Goal: Check status

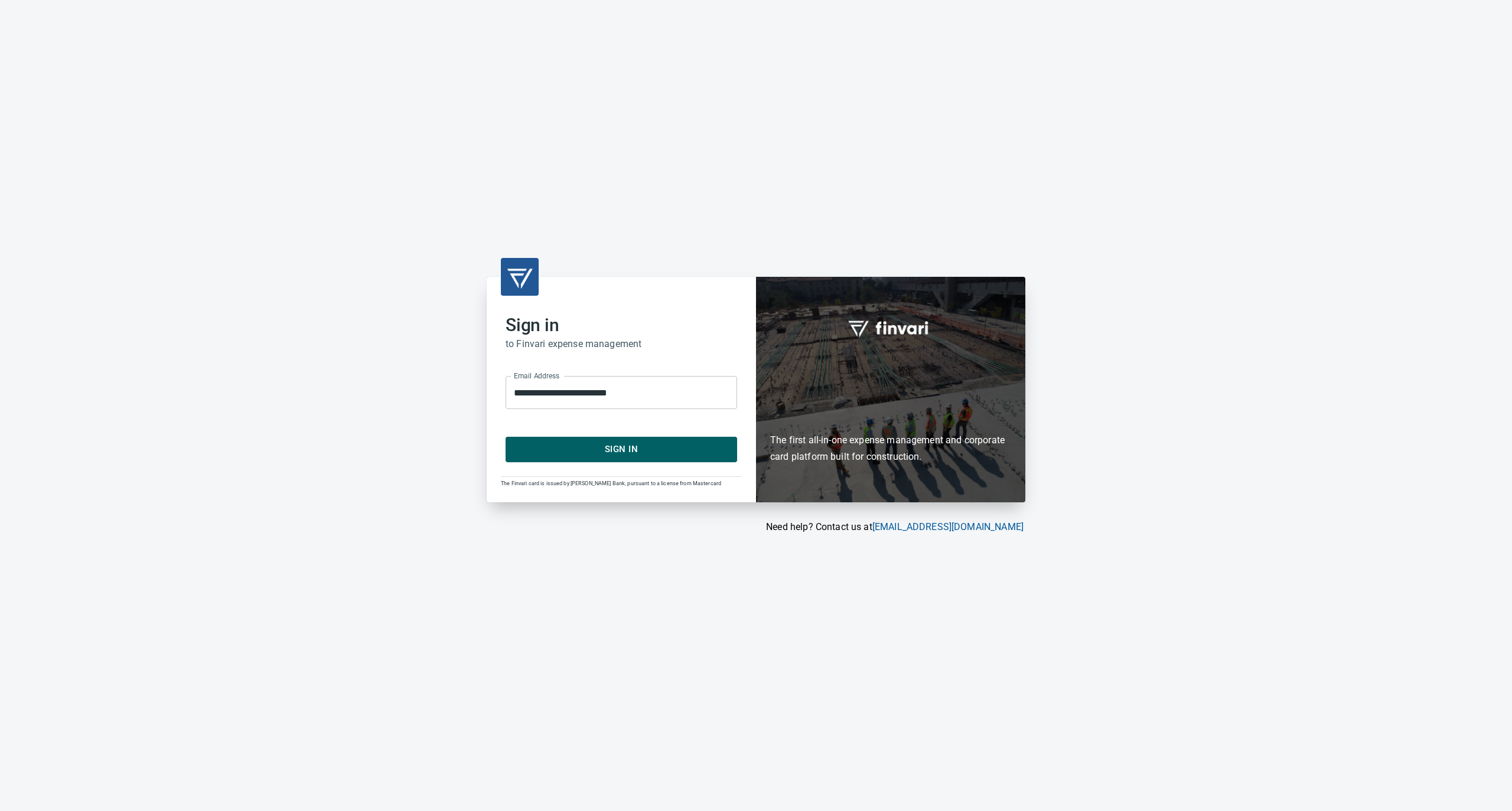
click at [579, 453] on span "Sign In" at bounding box center [621, 449] width 206 height 15
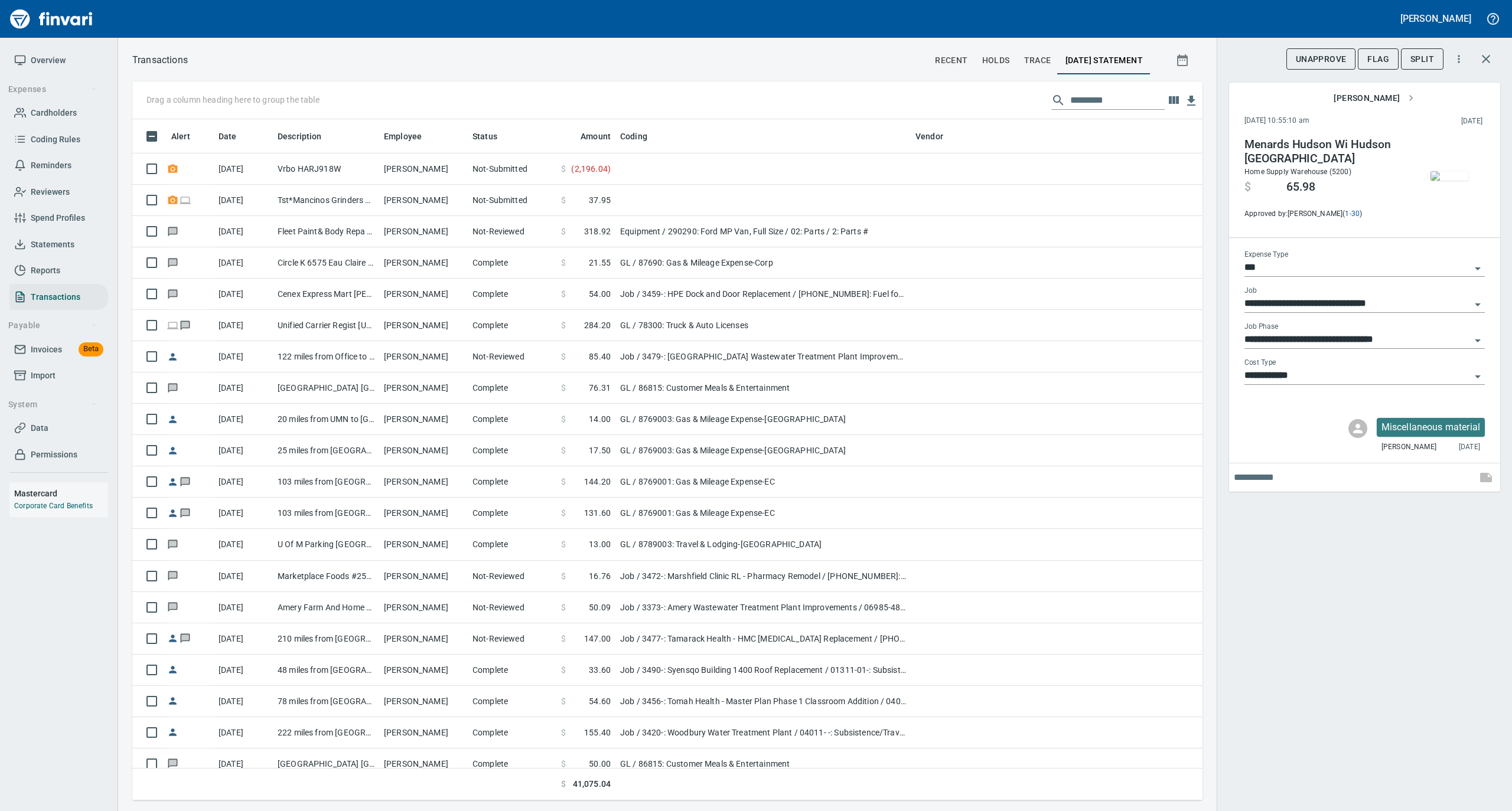
scroll to position [670, 1046]
click at [50, 106] on span "Cardholders" at bounding box center [54, 113] width 46 height 15
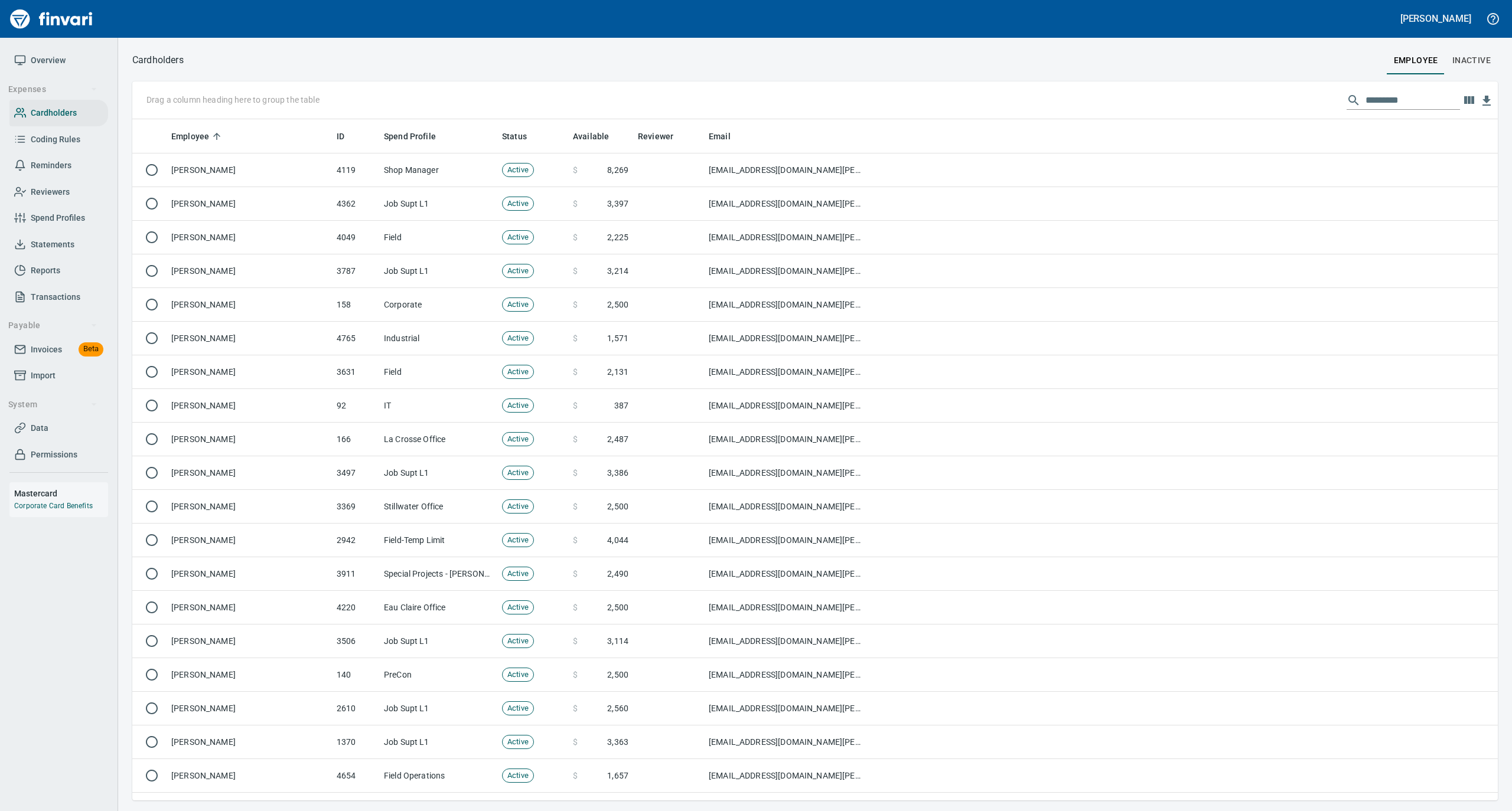
scroll to position [670, 1342]
click at [45, 60] on span "Overview" at bounding box center [48, 60] width 35 height 15
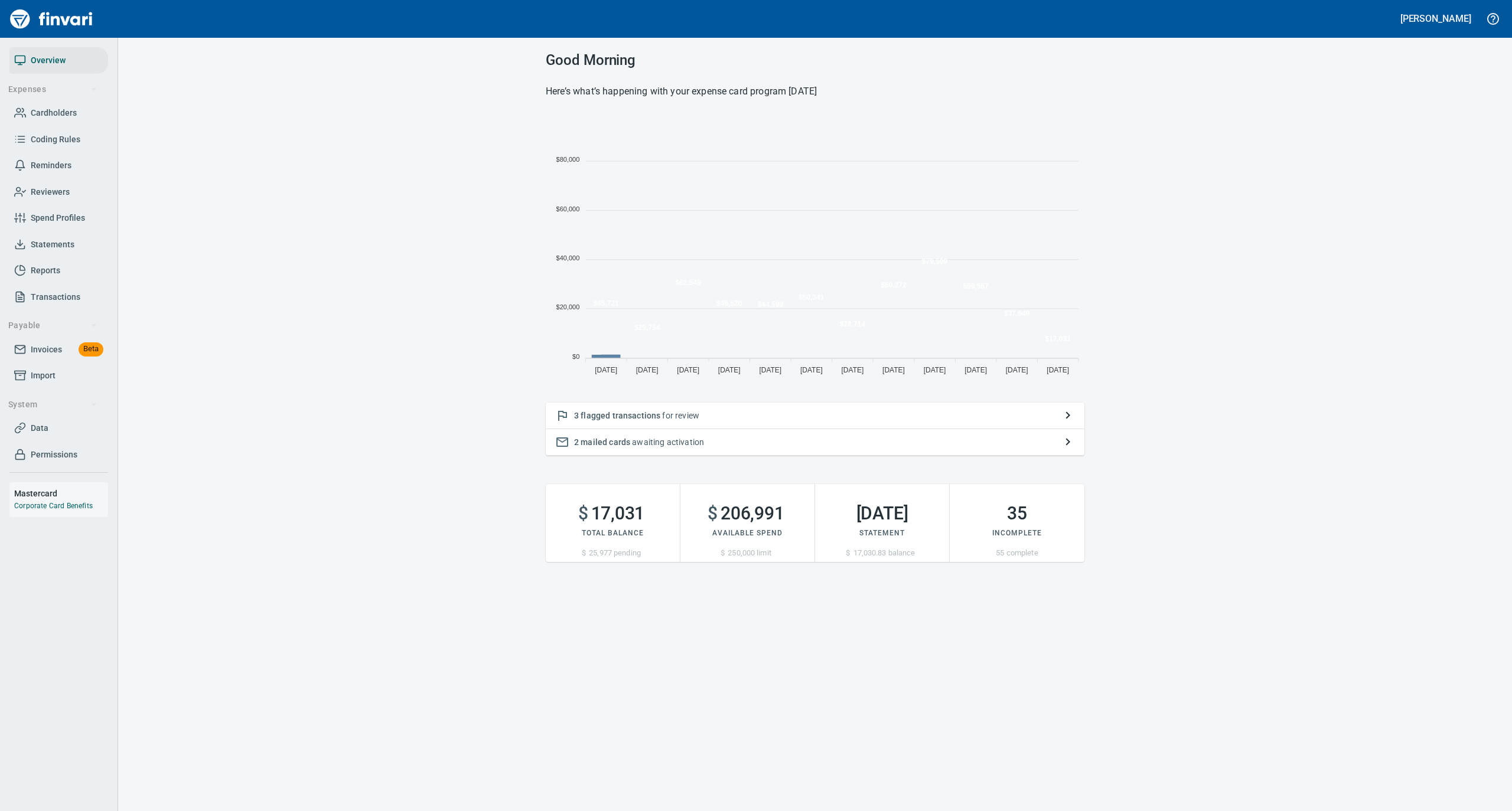
scroll to position [262, 527]
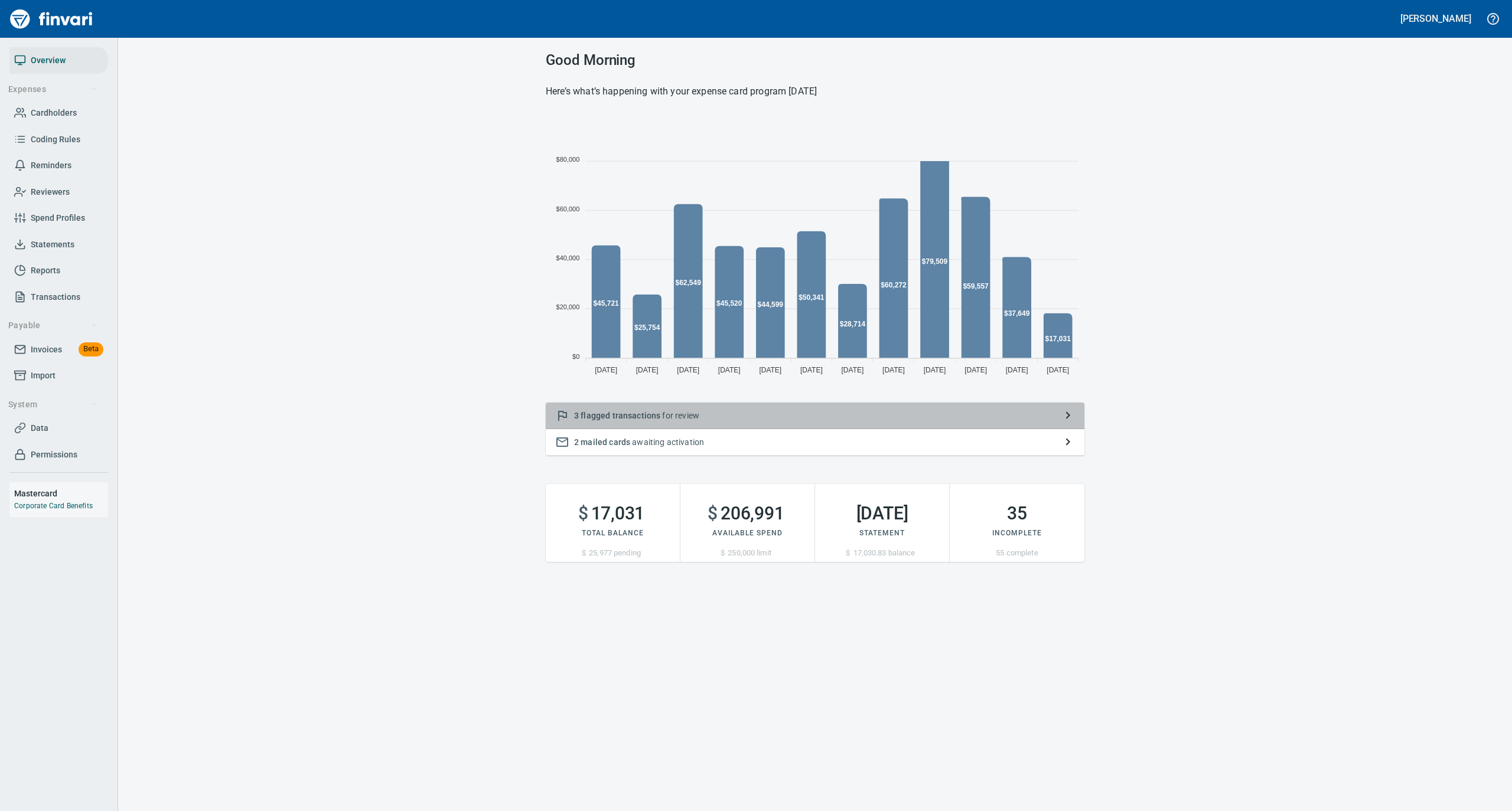
click at [811, 414] on p "3 flagged transactions for review" at bounding box center [815, 415] width 482 height 12
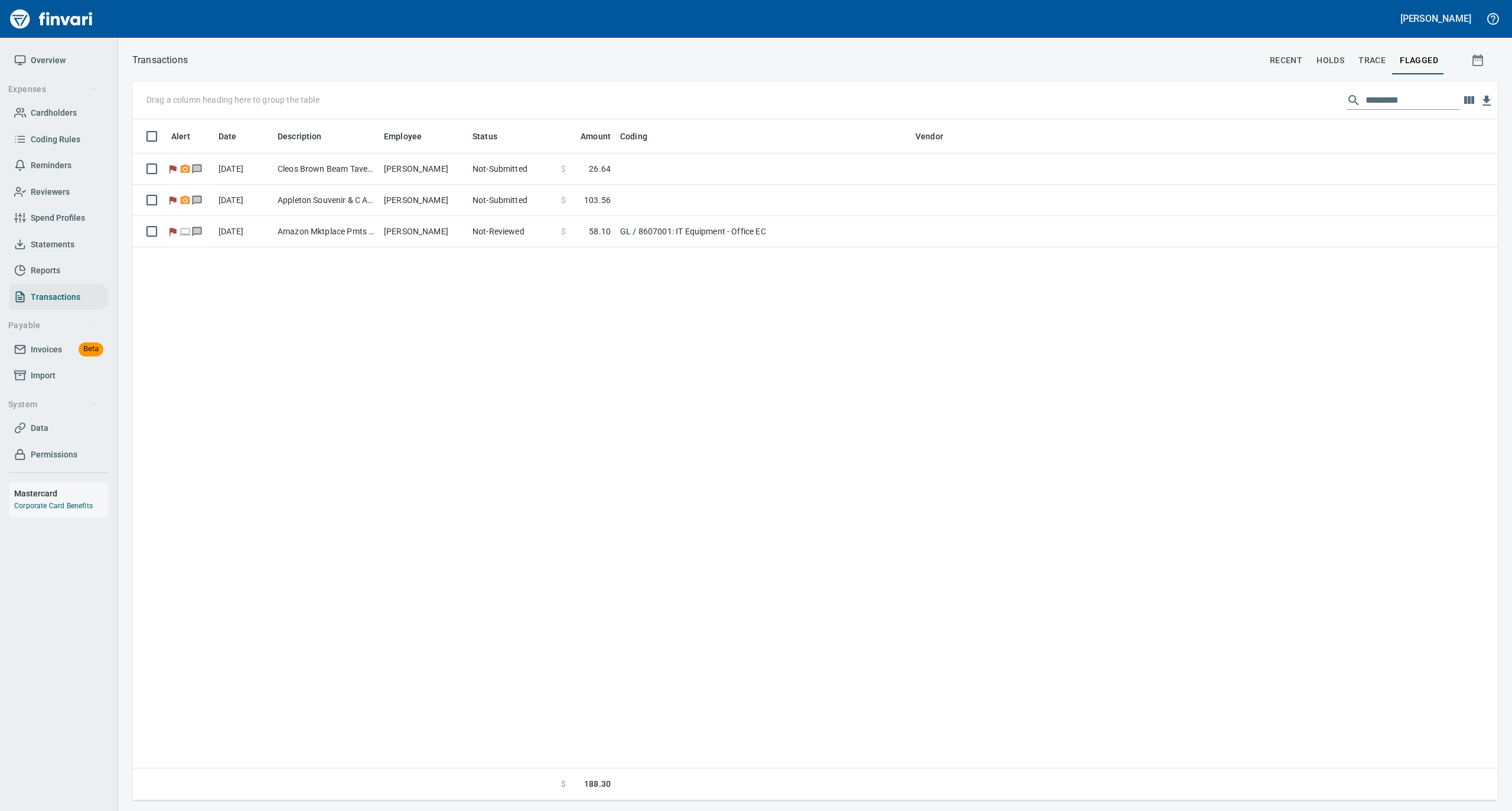
scroll to position [670, 1353]
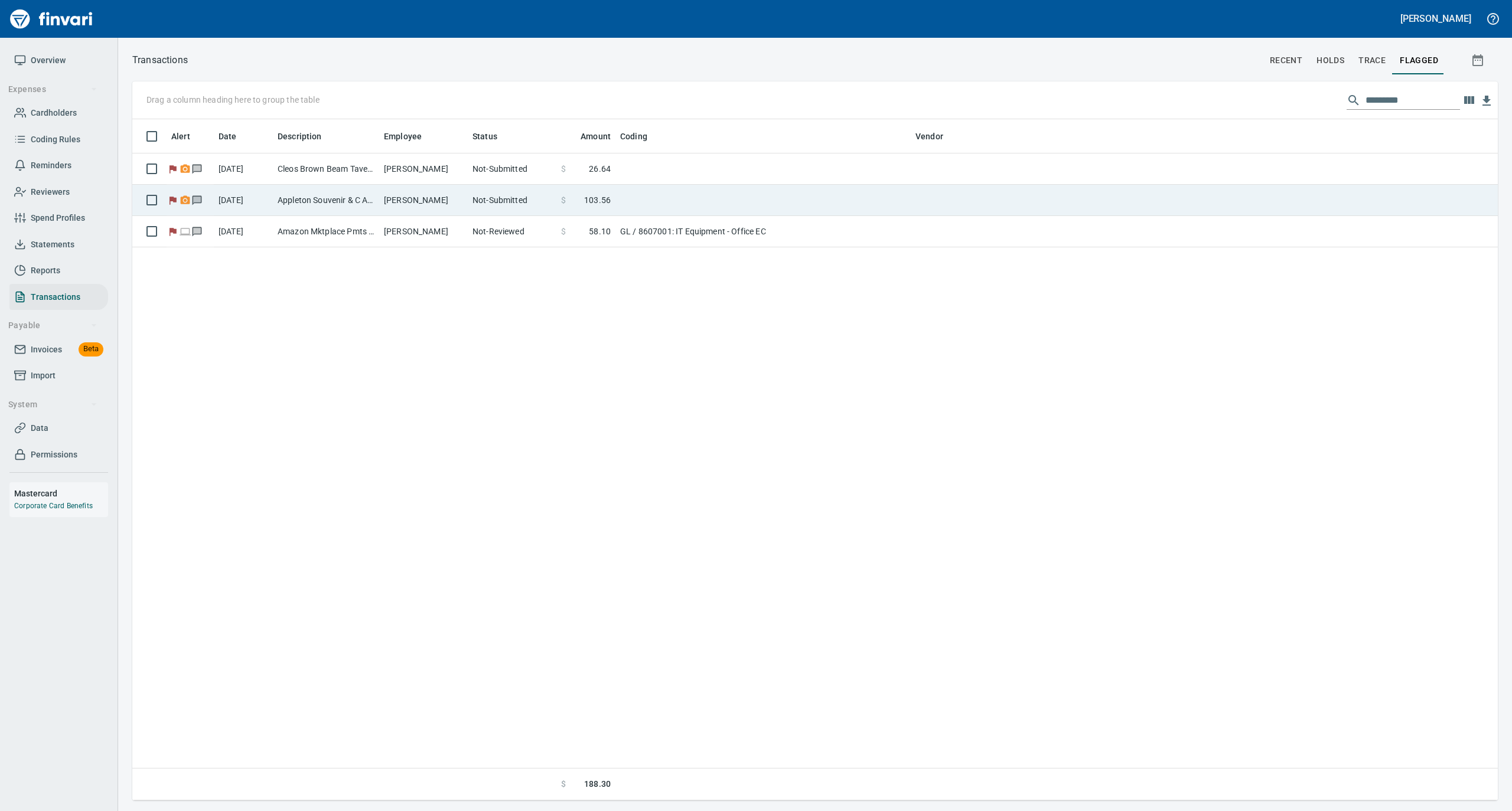
click at [360, 202] on td "Appleton Souvenir & C Appleton WI" at bounding box center [326, 200] width 106 height 32
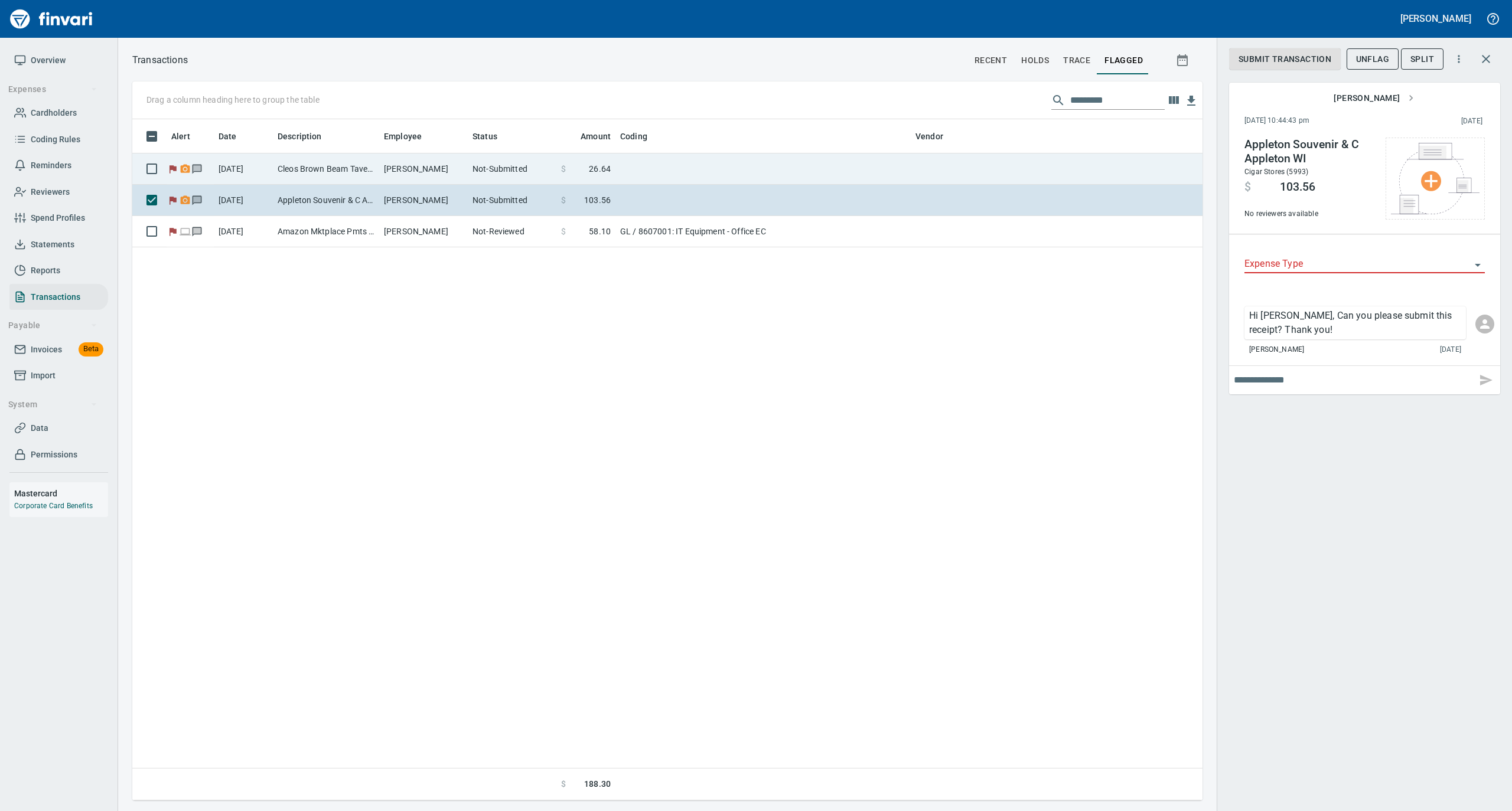
scroll to position [670, 1058]
click at [360, 166] on td "Cleos Brown Beam Taver Appleton WI" at bounding box center [326, 169] width 106 height 32
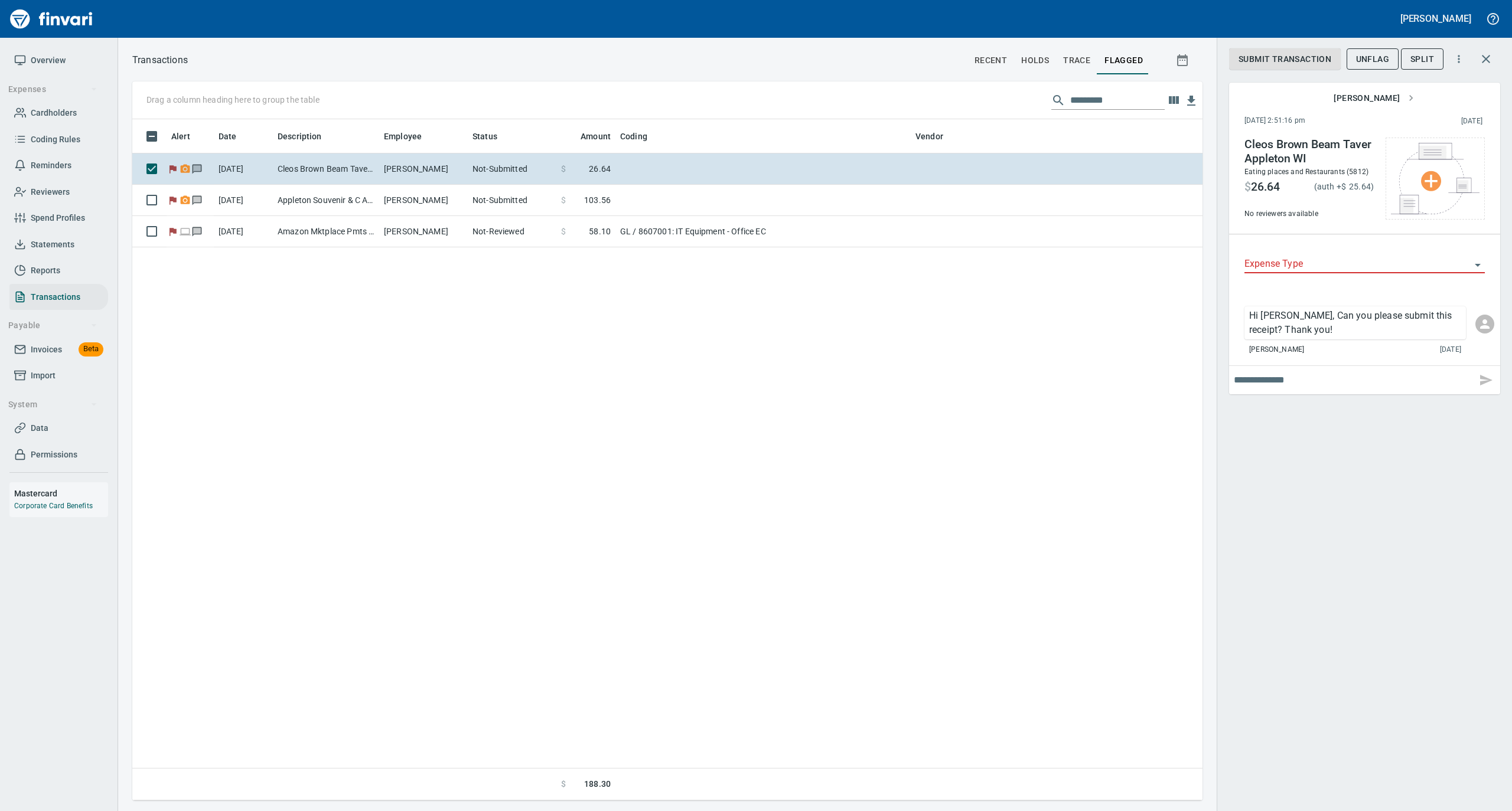
click at [52, 53] on span "Overview" at bounding box center [48, 60] width 35 height 15
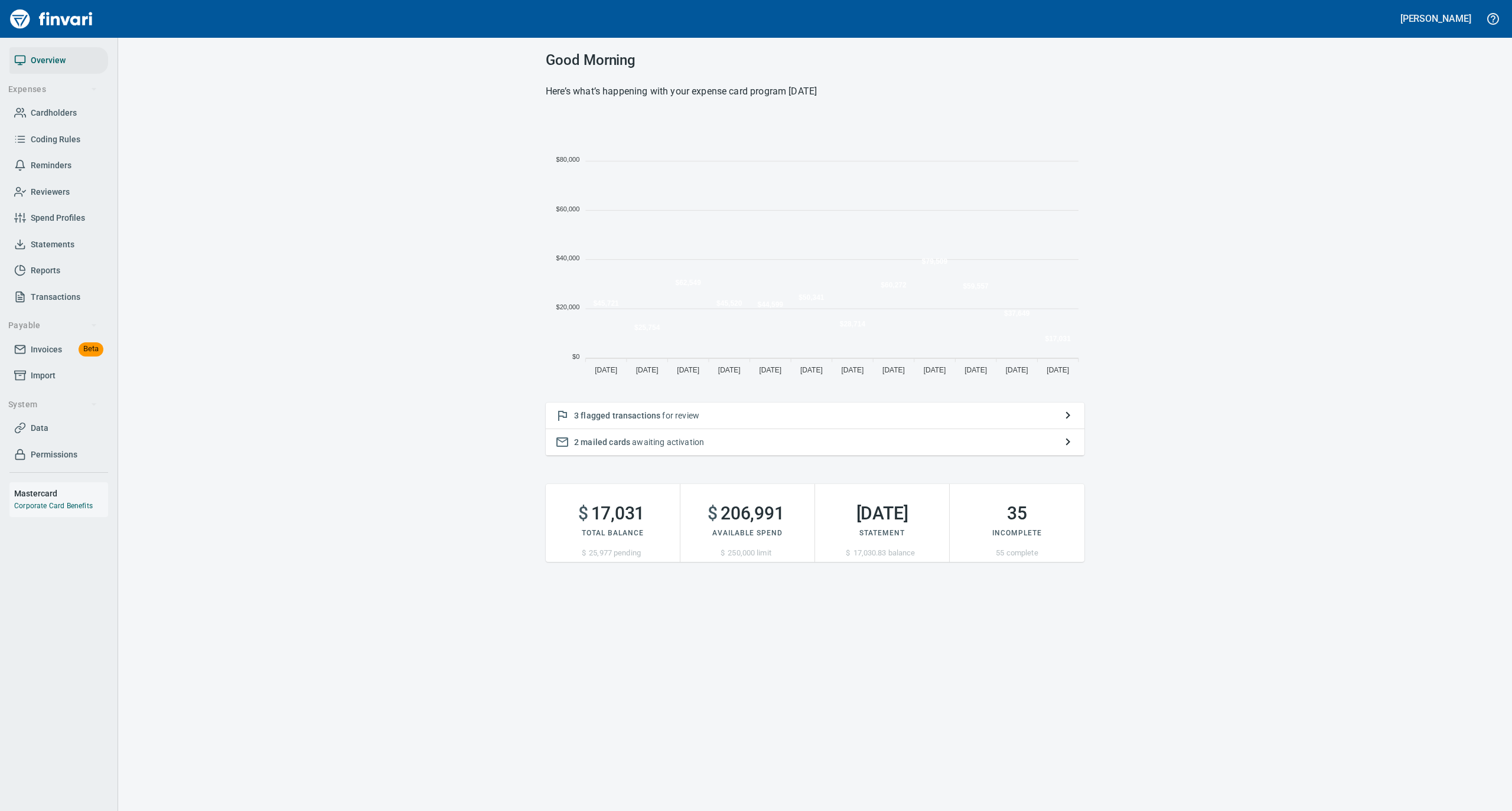
scroll to position [262, 527]
